Goal: Task Accomplishment & Management: Manage account settings

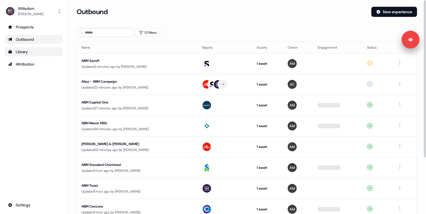
click at [24, 52] on div "Library" at bounding box center [34, 52] width 52 height 6
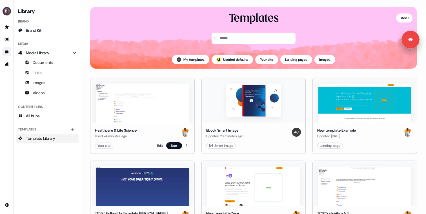
click at [159, 145] on link "Edit" at bounding box center [160, 146] width 6 height 6
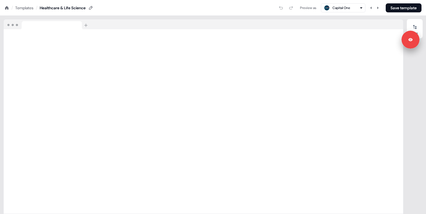
click at [23, 10] on div "Templates" at bounding box center [24, 8] width 18 height 6
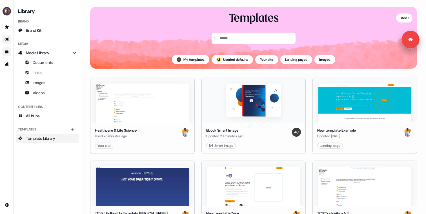
click at [5, 38] on icon "Go to outbound experience" at bounding box center [7, 39] width 5 height 5
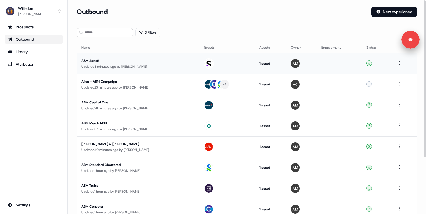
click at [111, 63] on div "ABM Sanofi" at bounding box center [134, 61] width 106 height 6
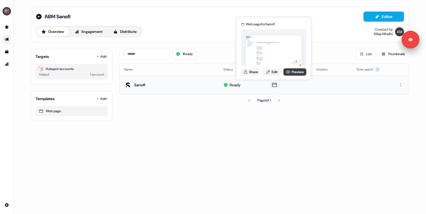
click at [287, 70] on icon at bounding box center [288, 72] width 5 height 5
click at [269, 75] on link "Edit" at bounding box center [271, 71] width 19 height 7
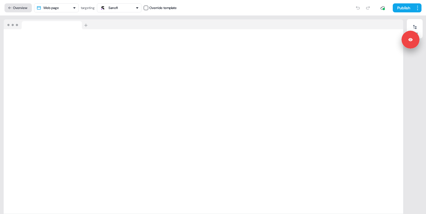
click at [24, 8] on button "Overview" at bounding box center [18, 7] width 27 height 9
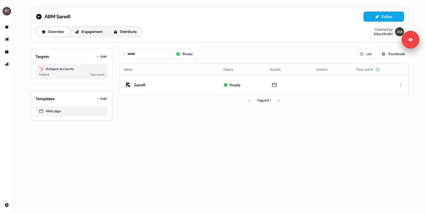
click at [141, 111] on div "1 Ready List Thumbnails Name Status Assets Visitors Time spent Sanofi Ready Pag…" at bounding box center [263, 82] width 289 height 77
click at [38, 14] on icon at bounding box center [39, 17] width 6 height 6
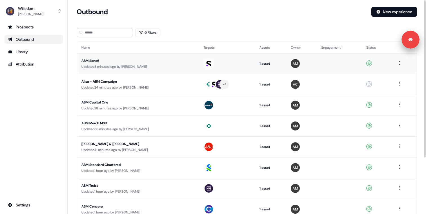
click at [145, 68] on div "Updated 3 minutes ago by [PERSON_NAME]" at bounding box center [137, 67] width 113 height 6
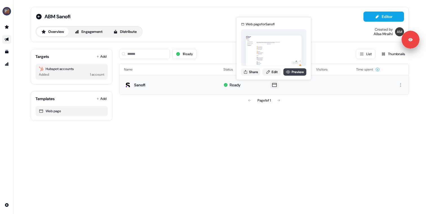
click at [286, 72] on icon at bounding box center [288, 72] width 5 height 5
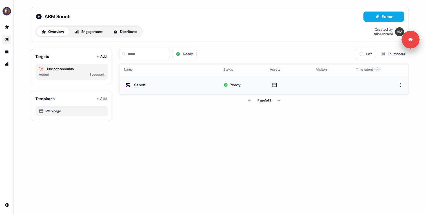
click at [154, 108] on div "1 Ready List Thumbnails Name Status Assets Visitors Time spent Sanofi Ready Pag…" at bounding box center [263, 82] width 289 height 77
click at [367, 19] on button "Editor" at bounding box center [383, 17] width 41 height 10
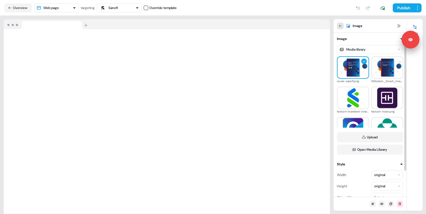
click at [340, 26] on icon at bounding box center [339, 25] width 3 height 3
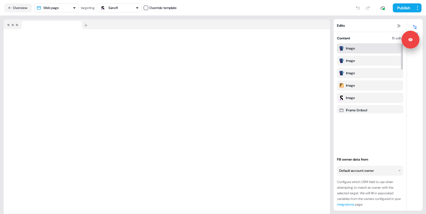
click at [356, 50] on div "Image" at bounding box center [370, 49] width 62 height 6
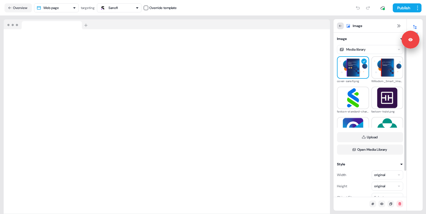
click at [341, 26] on icon at bounding box center [339, 25] width 3 height 3
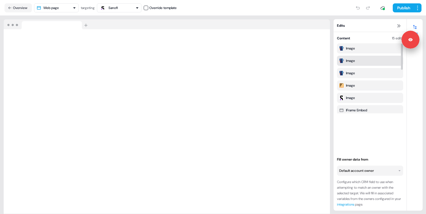
click at [349, 58] on div "Image" at bounding box center [370, 61] width 66 height 10
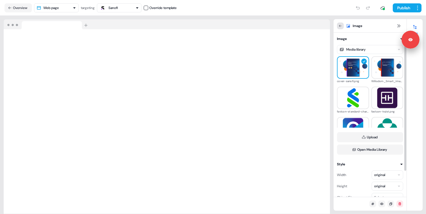
click at [340, 25] on icon at bounding box center [339, 25] width 3 height 3
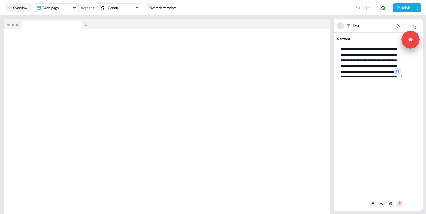
click at [342, 25] on icon at bounding box center [339, 25] width 3 height 3
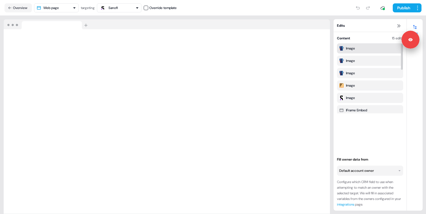
click at [347, 45] on div "Image" at bounding box center [370, 48] width 66 height 10
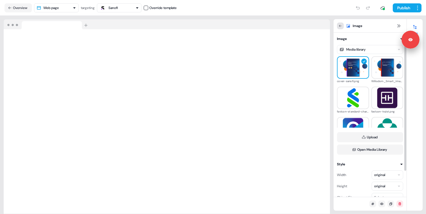
click at [340, 27] on icon at bounding box center [339, 25] width 3 height 3
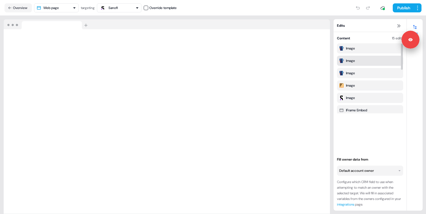
click at [349, 62] on div "Image" at bounding box center [350, 61] width 9 height 6
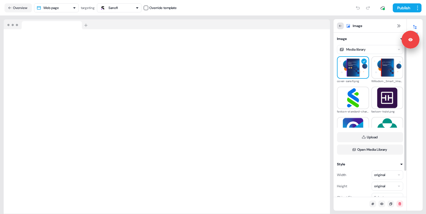
click at [342, 25] on button at bounding box center [340, 26] width 7 height 7
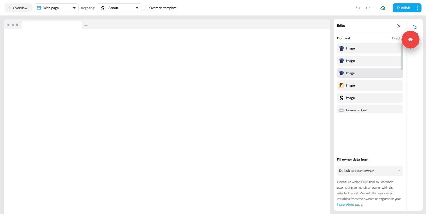
click at [350, 73] on div "Image" at bounding box center [350, 73] width 9 height 6
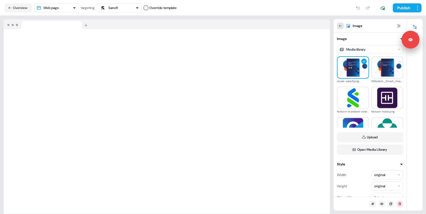
click at [337, 26] on button at bounding box center [340, 26] width 7 height 7
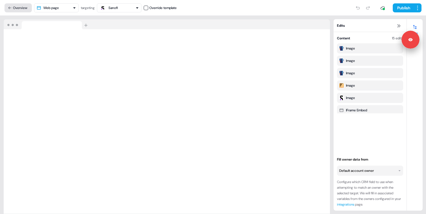
click at [22, 7] on button "Overview" at bounding box center [18, 7] width 27 height 9
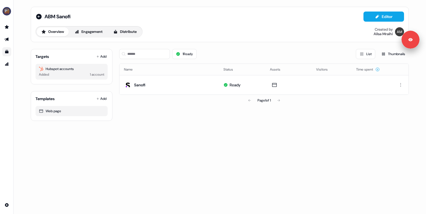
click at [8, 50] on link "Go to templates" at bounding box center [6, 51] width 9 height 9
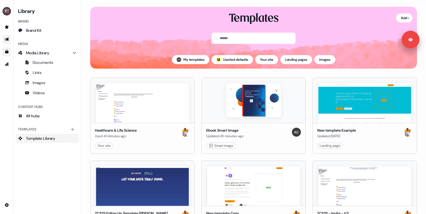
click at [8, 37] on link "Go to outbound experience" at bounding box center [6, 39] width 9 height 9
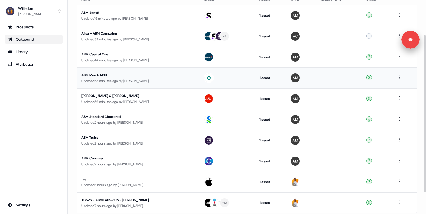
scroll to position [47, 0]
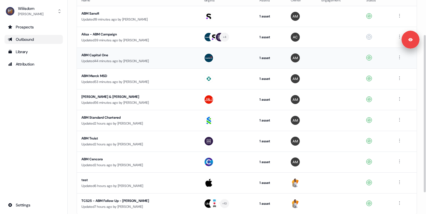
click at [147, 61] on div "Updated 44 minutes ago by [PERSON_NAME]" at bounding box center [137, 61] width 113 height 6
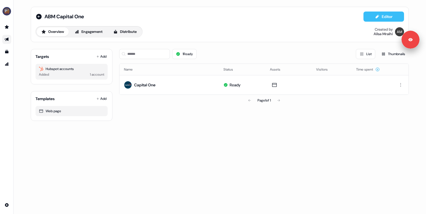
click at [369, 18] on button "Editor" at bounding box center [383, 17] width 41 height 10
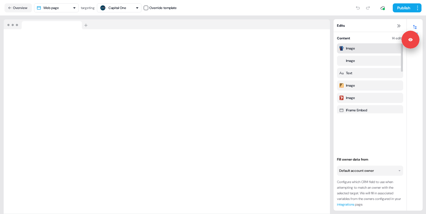
click at [354, 46] on div "Image" at bounding box center [350, 49] width 9 height 6
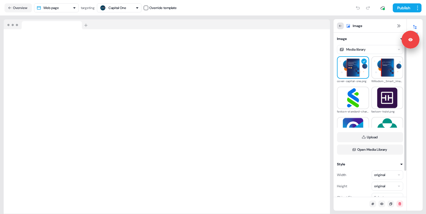
click at [341, 27] on icon at bounding box center [339, 25] width 3 height 3
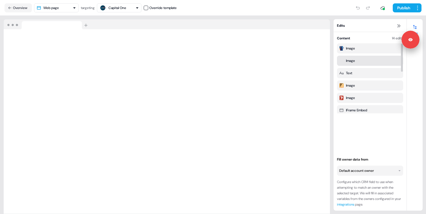
click at [348, 61] on div "Image" at bounding box center [350, 61] width 9 height 6
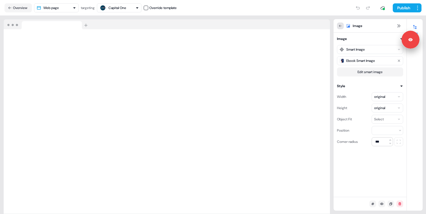
click at [340, 24] on icon at bounding box center [339, 25] width 3 height 3
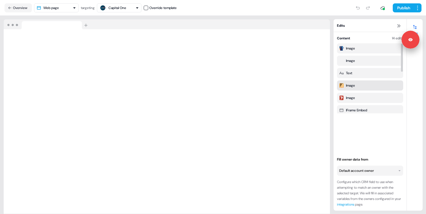
click at [351, 86] on div "Image" at bounding box center [350, 86] width 9 height 6
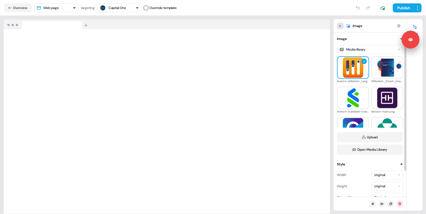
click at [340, 28] on button at bounding box center [340, 26] width 7 height 7
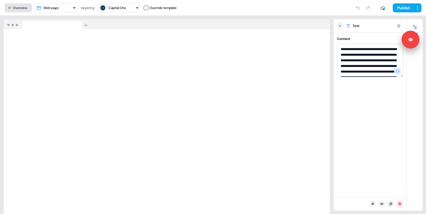
click at [26, 10] on button "Overview" at bounding box center [18, 7] width 27 height 9
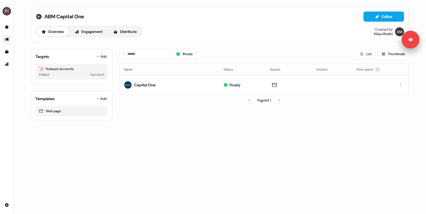
click at [41, 17] on icon at bounding box center [39, 17] width 6 height 6
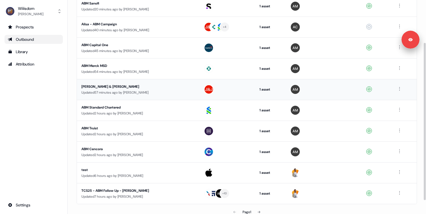
scroll to position [57, 0]
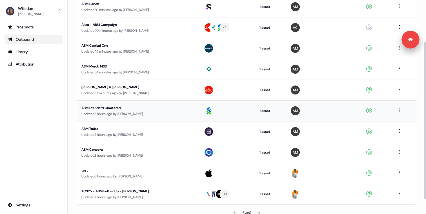
click at [139, 111] on div "Updated 2 hours ago by [PERSON_NAME]" at bounding box center [137, 114] width 113 height 6
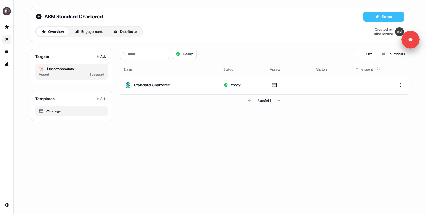
click at [376, 19] on button "Editor" at bounding box center [383, 17] width 41 height 10
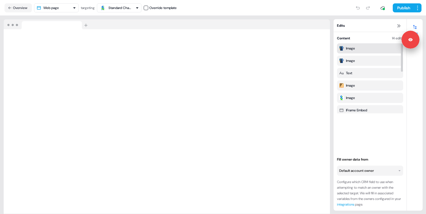
click at [354, 50] on div "Image" at bounding box center [350, 49] width 9 height 6
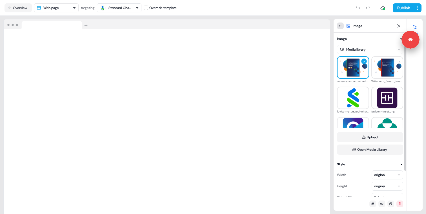
click at [338, 26] on button at bounding box center [340, 26] width 7 height 7
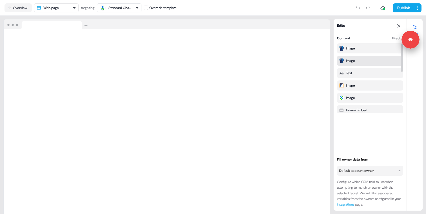
click at [347, 61] on div "Image" at bounding box center [350, 61] width 9 height 6
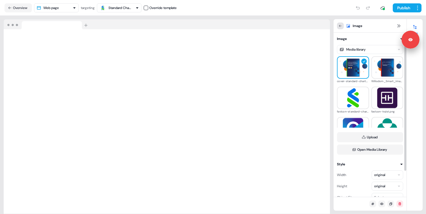
click at [341, 26] on icon at bounding box center [339, 25] width 3 height 3
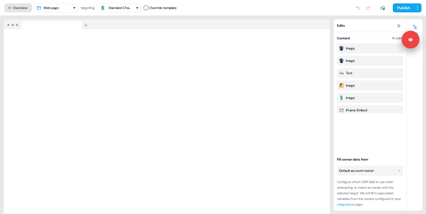
click at [24, 11] on button "Overview" at bounding box center [18, 7] width 27 height 9
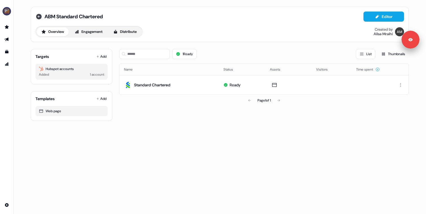
click at [38, 15] on icon at bounding box center [39, 17] width 6 height 6
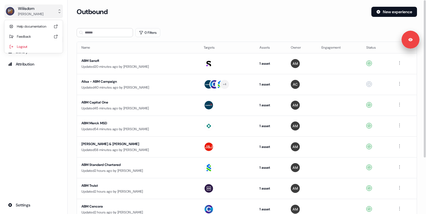
click at [25, 14] on div "[PERSON_NAME]" at bounding box center [30, 14] width 25 height 6
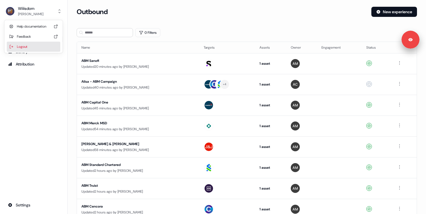
click at [25, 47] on div "Logout" at bounding box center [33, 47] width 53 height 10
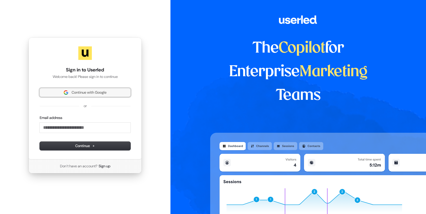
click at [80, 91] on span "Continue with Google" at bounding box center [89, 92] width 35 height 5
